Goal: Information Seeking & Learning: Check status

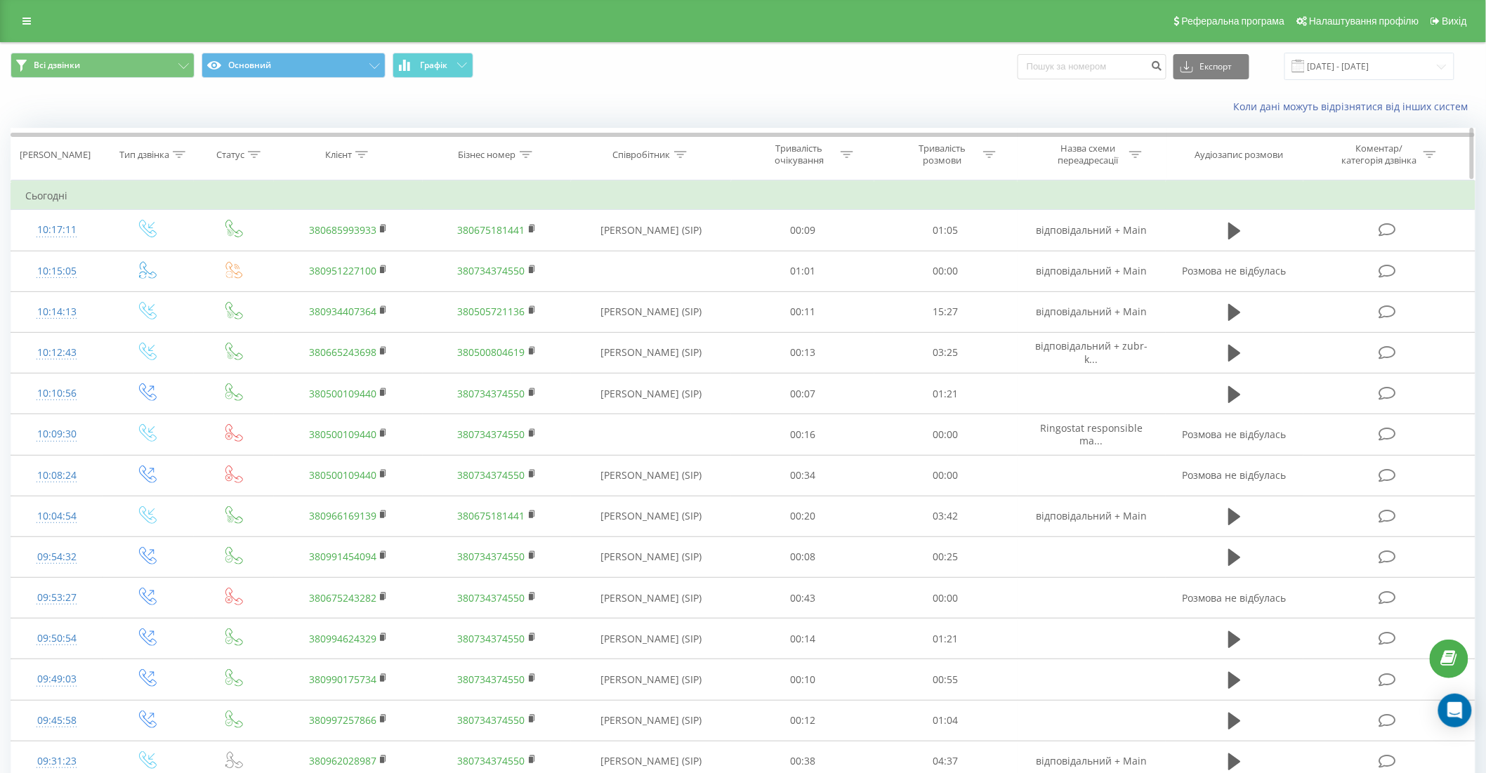
click at [367, 151] on icon at bounding box center [361, 154] width 13 height 7
click at [364, 249] on input "text" at bounding box center [348, 255] width 124 height 25
paste input "[PHONE_NUMBER]"
click button "OK" at bounding box center [378, 283] width 60 height 18
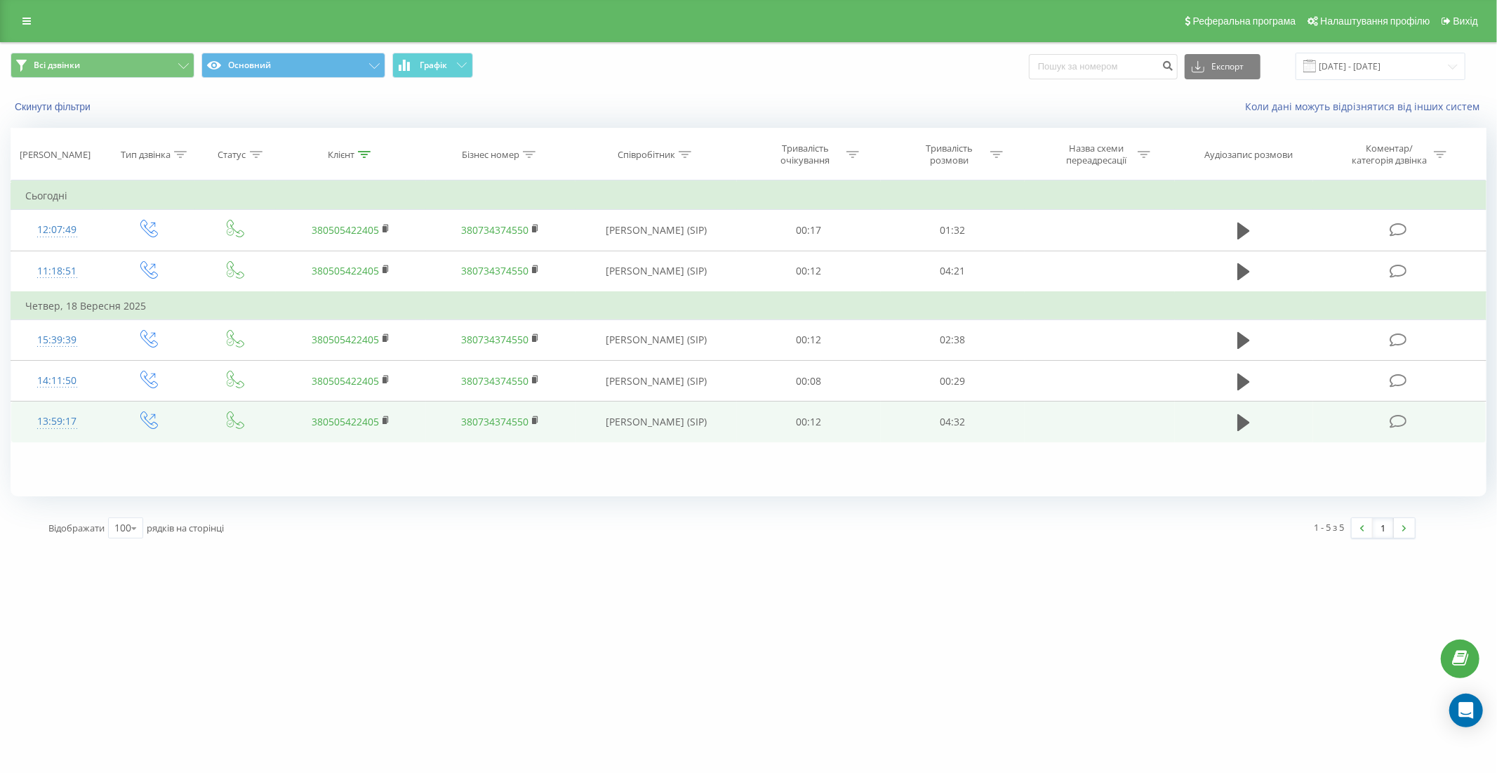
click at [96, 416] on td "13:59:17" at bounding box center [57, 422] width 92 height 41
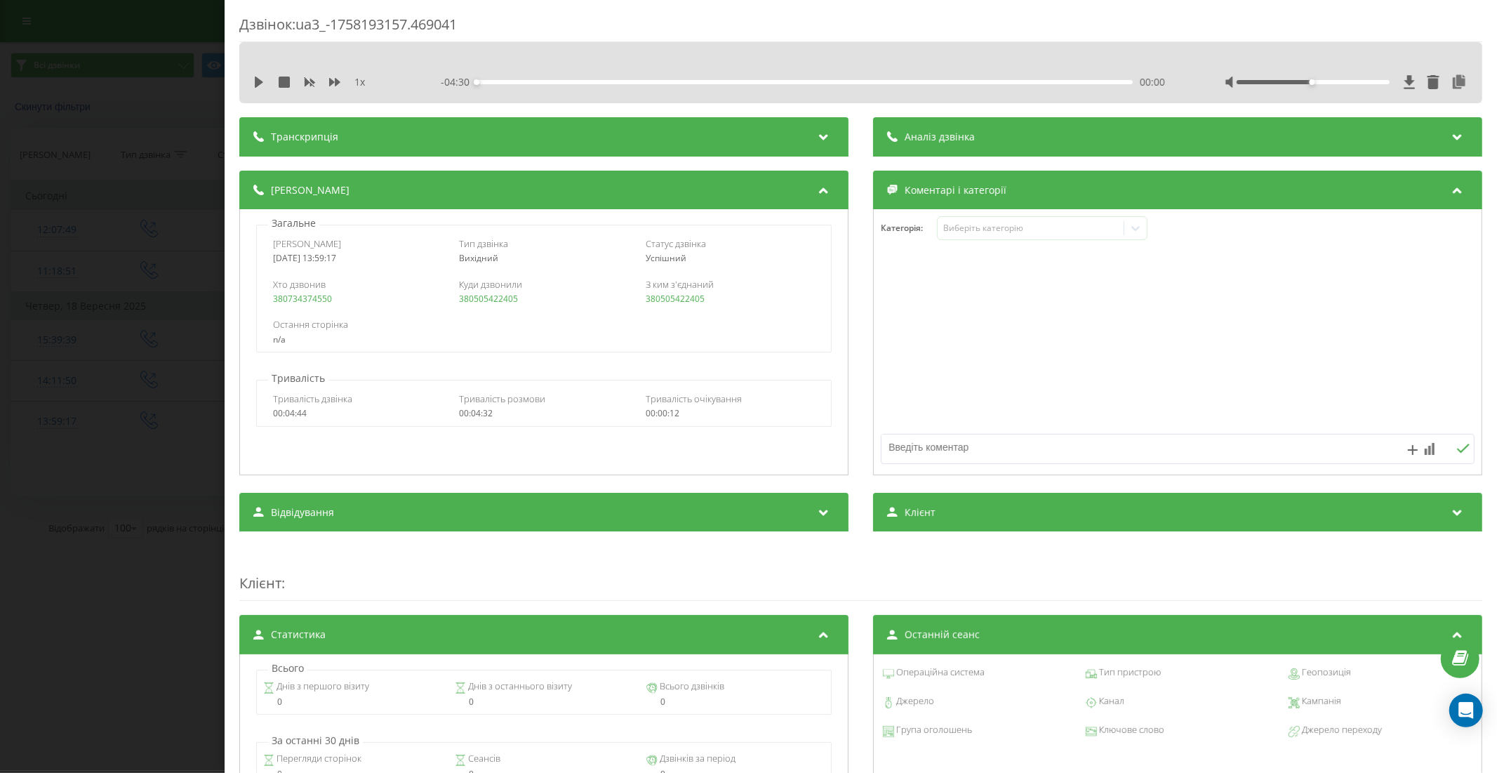
click at [137, 571] on div "Дзвінок : ua3_-1758193157.469041 1 x - 04:30 00:00 00:00 Транскрипція Для AI-ан…" at bounding box center [748, 386] width 1497 height 773
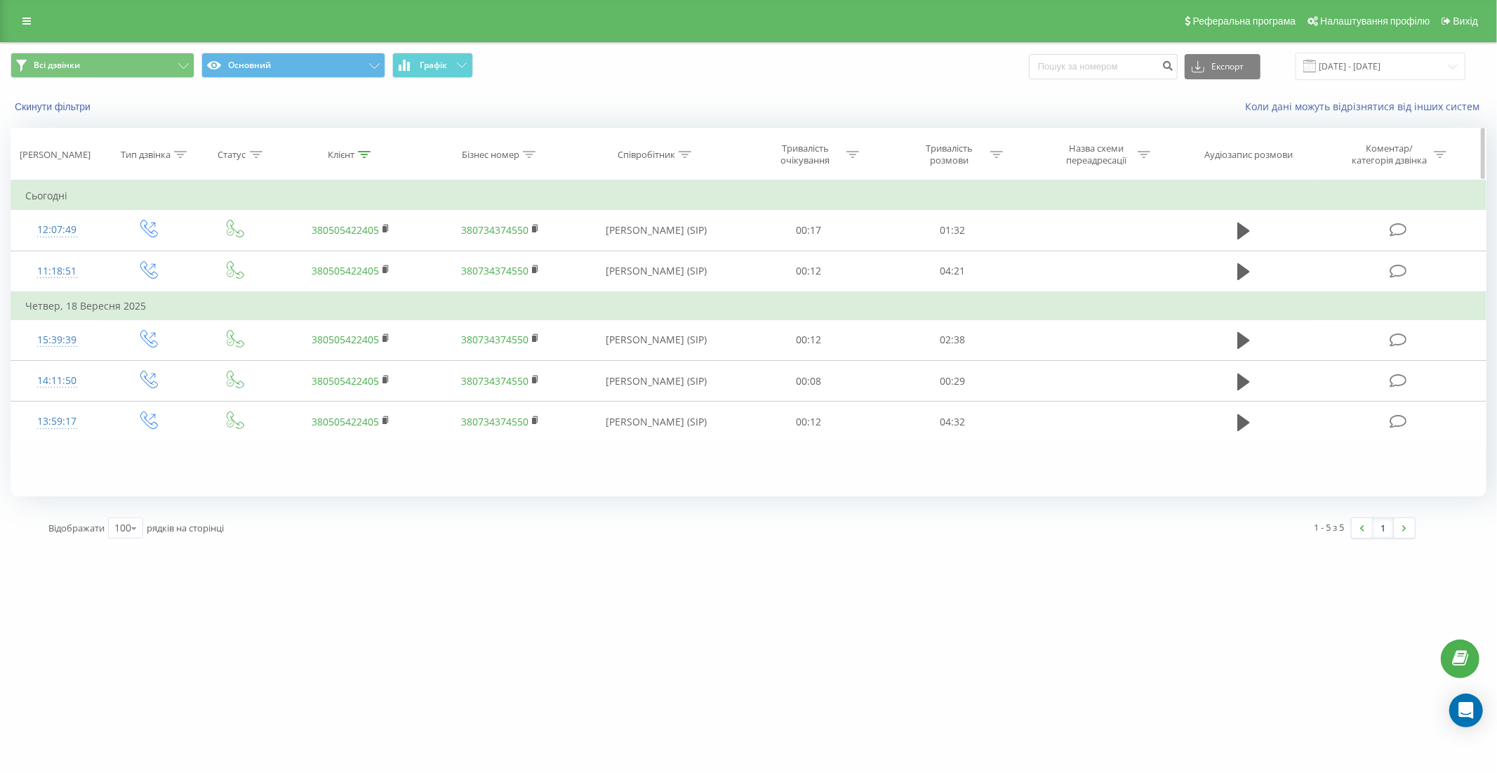
click at [363, 155] on icon at bounding box center [364, 154] width 13 height 7
click at [319, 282] on button "Скасувати" at bounding box center [319, 283] width 60 height 18
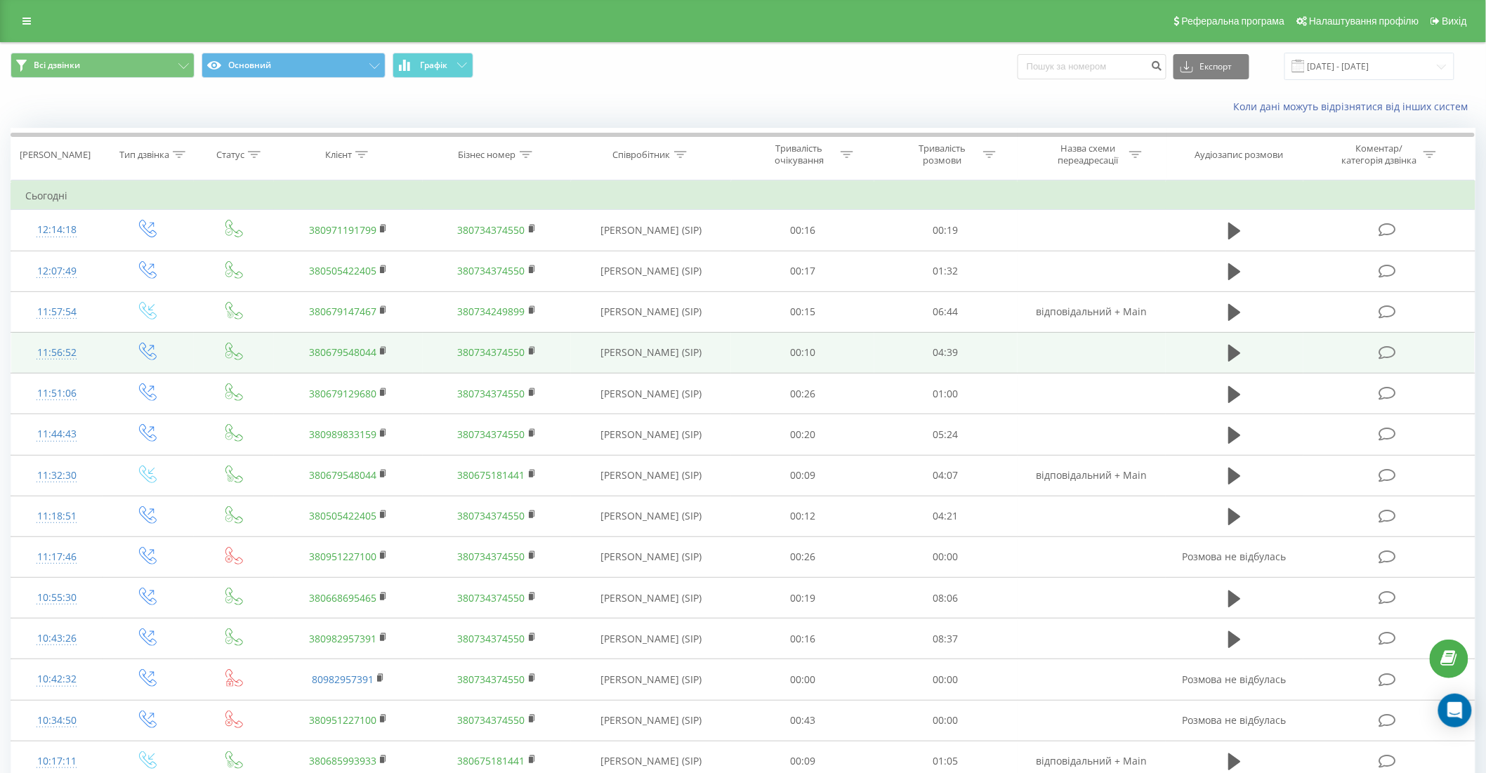
click at [378, 350] on td "380679548044" at bounding box center [348, 352] width 149 height 41
click at [383, 349] on rect at bounding box center [382, 351] width 4 height 6
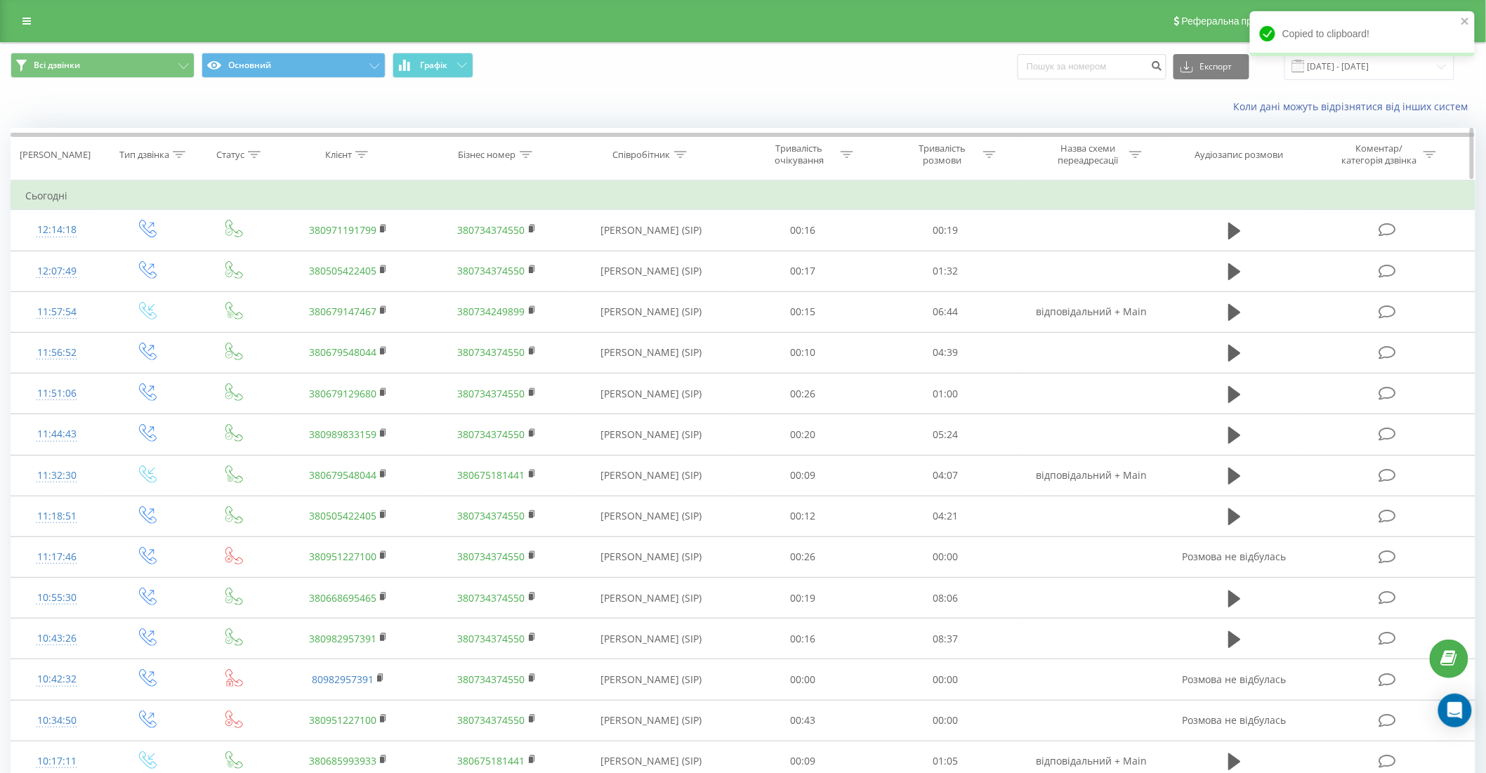
click at [362, 154] on icon at bounding box center [361, 154] width 13 height 7
click at [325, 260] on input "0505422405" at bounding box center [348, 255] width 124 height 25
paste input "380679548044"
type input "380679548044"
click at [385, 282] on span "OK" at bounding box center [377, 283] width 39 height 22
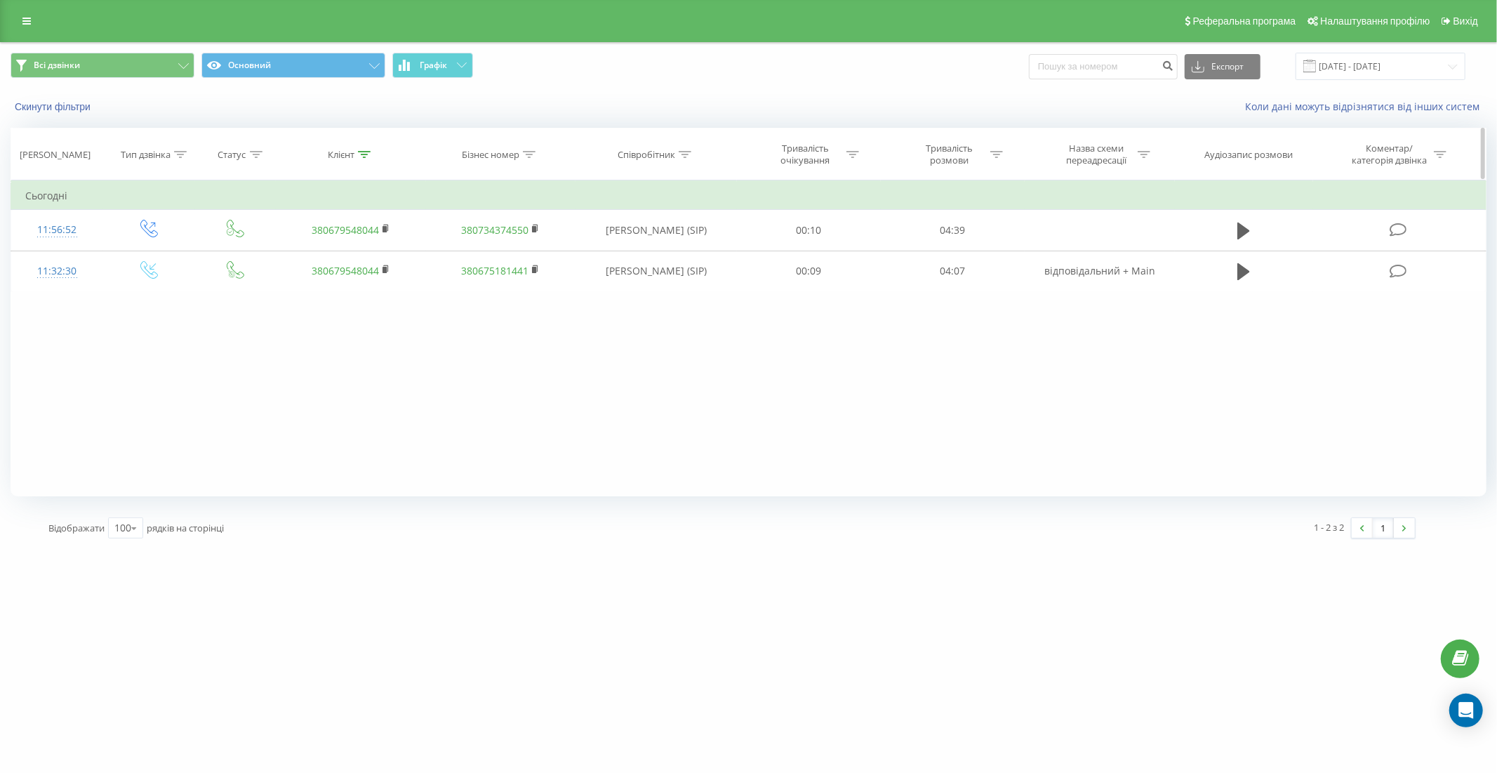
click at [366, 158] on div at bounding box center [364, 155] width 13 height 12
drag, startPoint x: 372, startPoint y: 257, endPoint x: 290, endPoint y: 253, distance: 82.2
click at [290, 253] on input "380679548044" at bounding box center [351, 255] width 124 height 25
paste input "[PHONE_NUMBER]"
type input "380978628866"
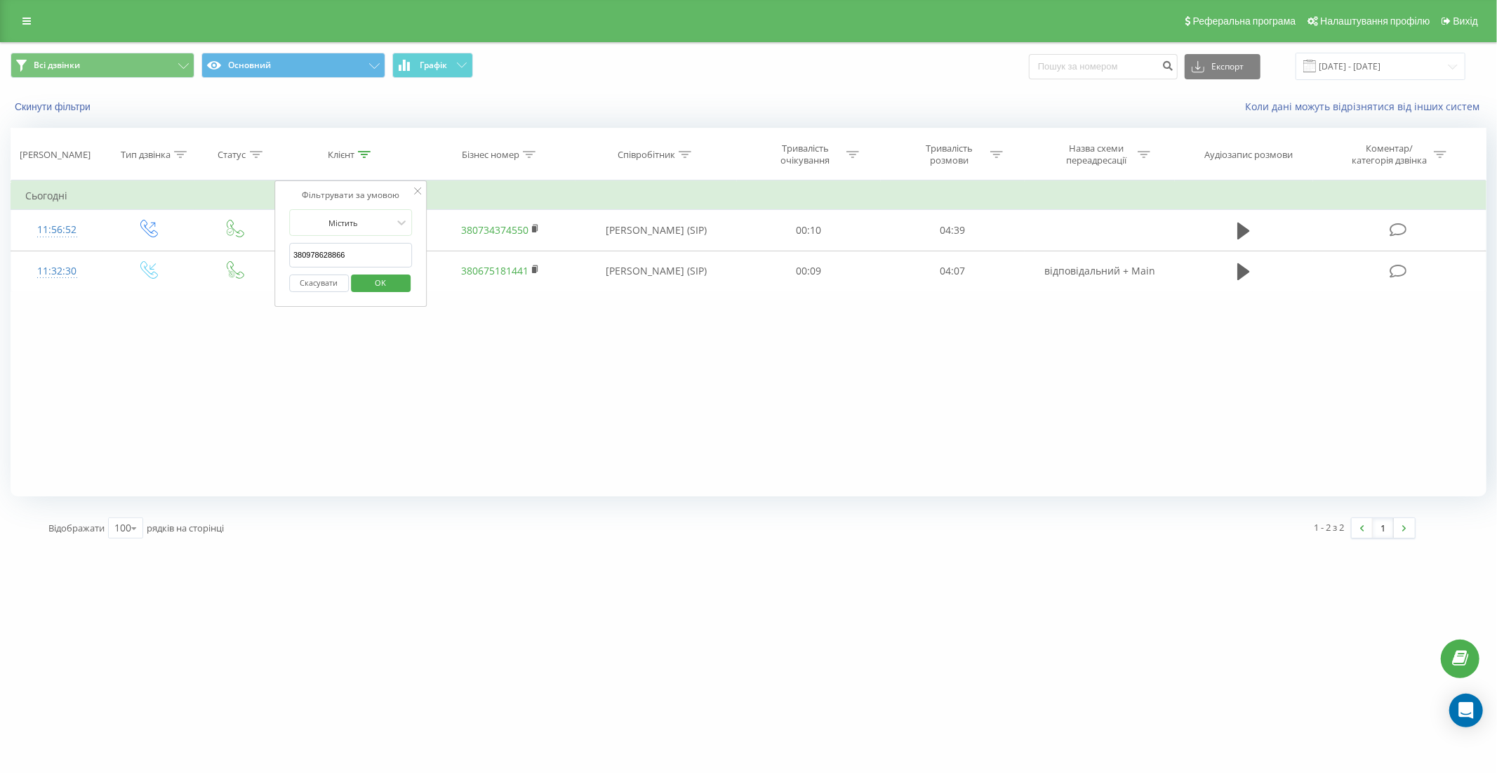
click button "OK" at bounding box center [381, 283] width 60 height 18
